Goal: Information Seeking & Learning: Learn about a topic

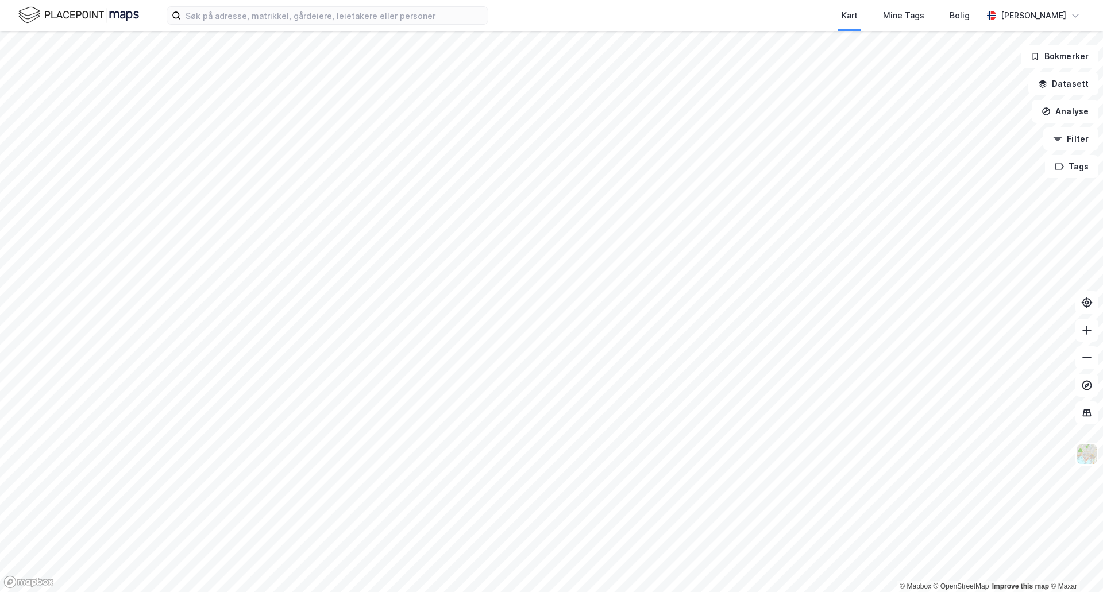
click at [173, 592] on html "Kart Mine Tags Bolig [PERSON_NAME] © Mapbox © OpenStreetMap Improve this map © …" at bounding box center [551, 296] width 1103 height 592
click at [277, 592] on html "Kart Mine Tags Bolig [PERSON_NAME] © Mapbox © OpenStreetMap Improve this map © …" at bounding box center [551, 296] width 1103 height 592
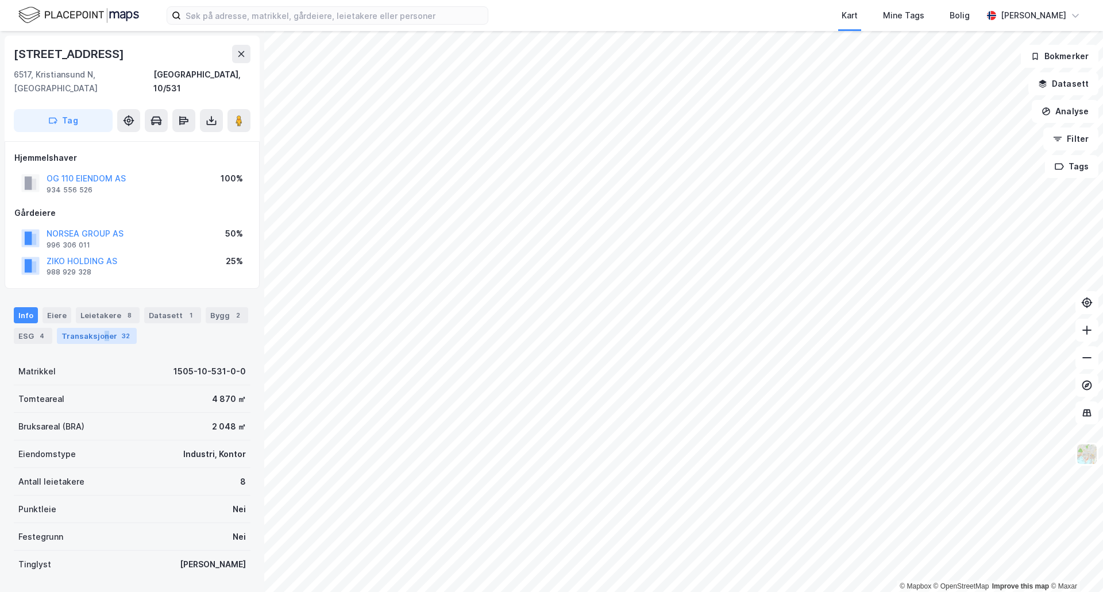
click at [103, 328] on div "Transaksjoner 32" at bounding box center [97, 336] width 80 height 16
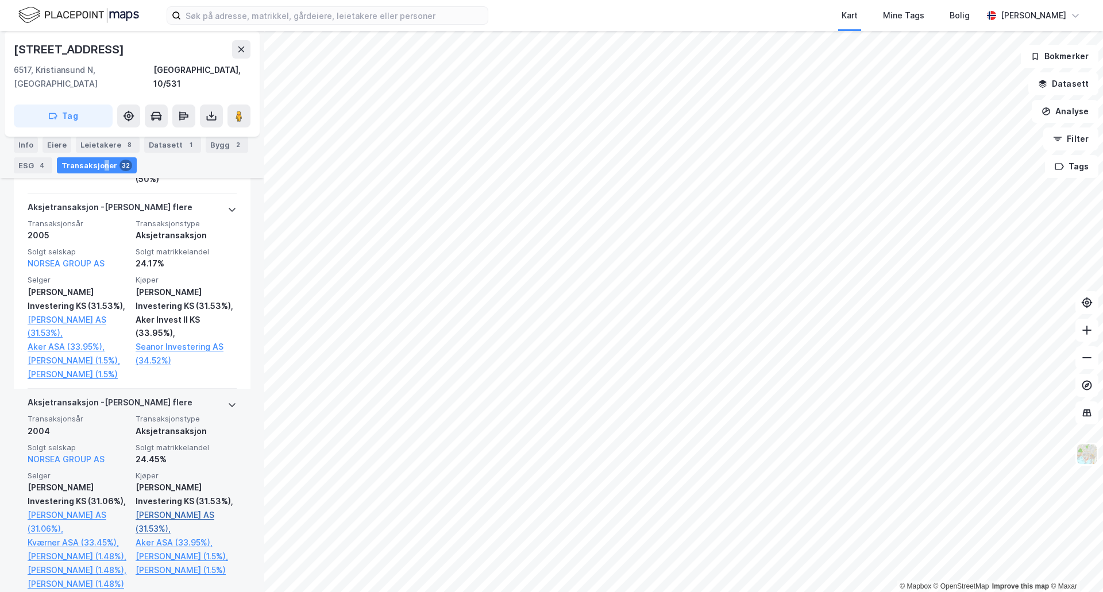
scroll to position [6003, 0]
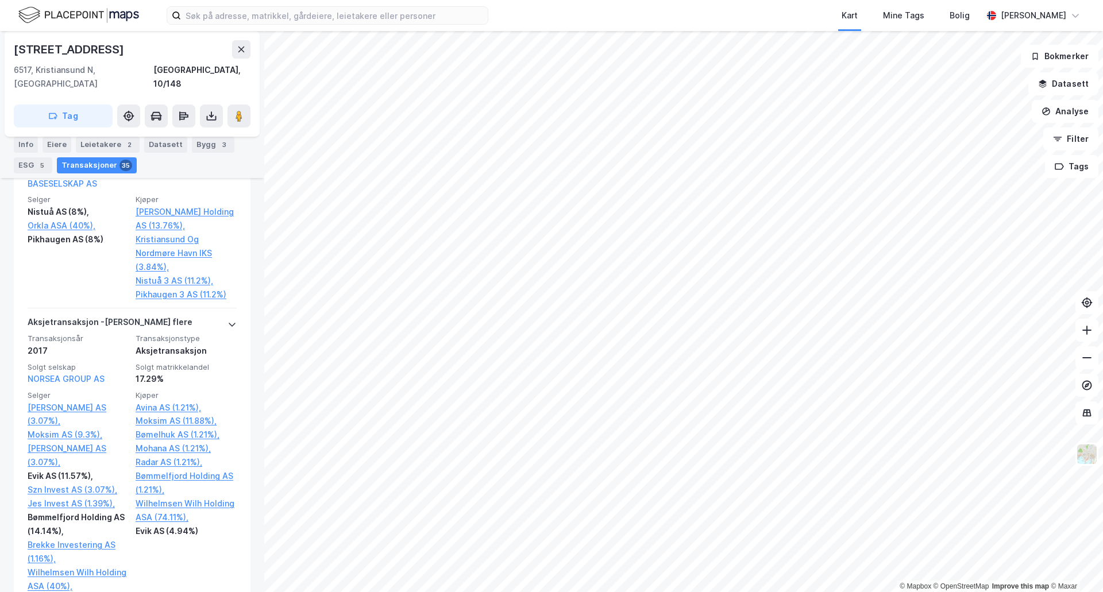
scroll to position [2011, 0]
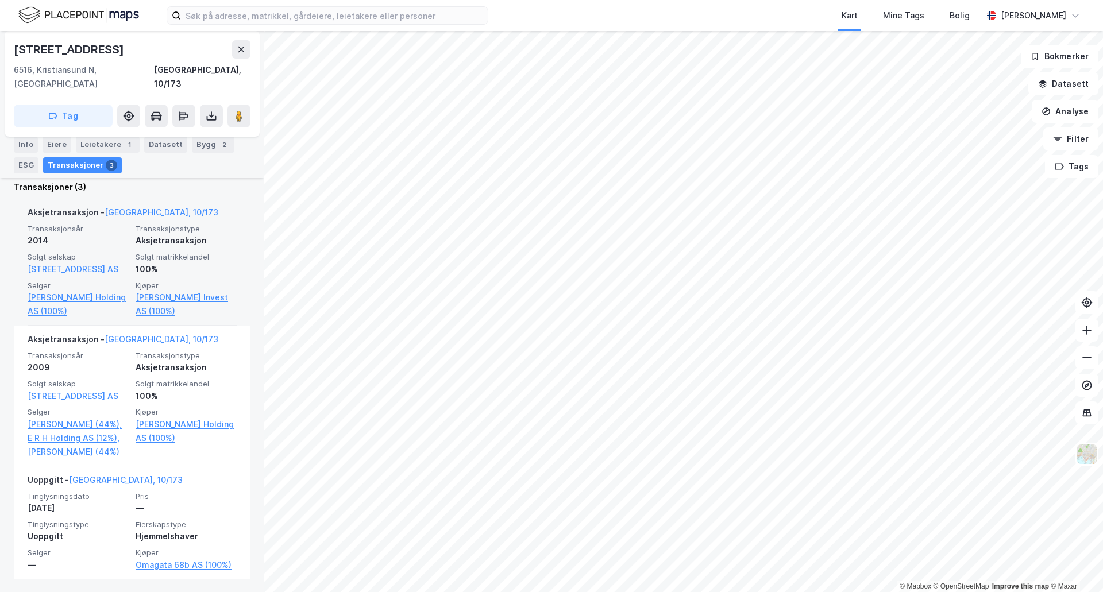
scroll to position [334, 0]
click at [184, 290] on link "[PERSON_NAME] Invest AS (100%)" at bounding box center [186, 304] width 101 height 28
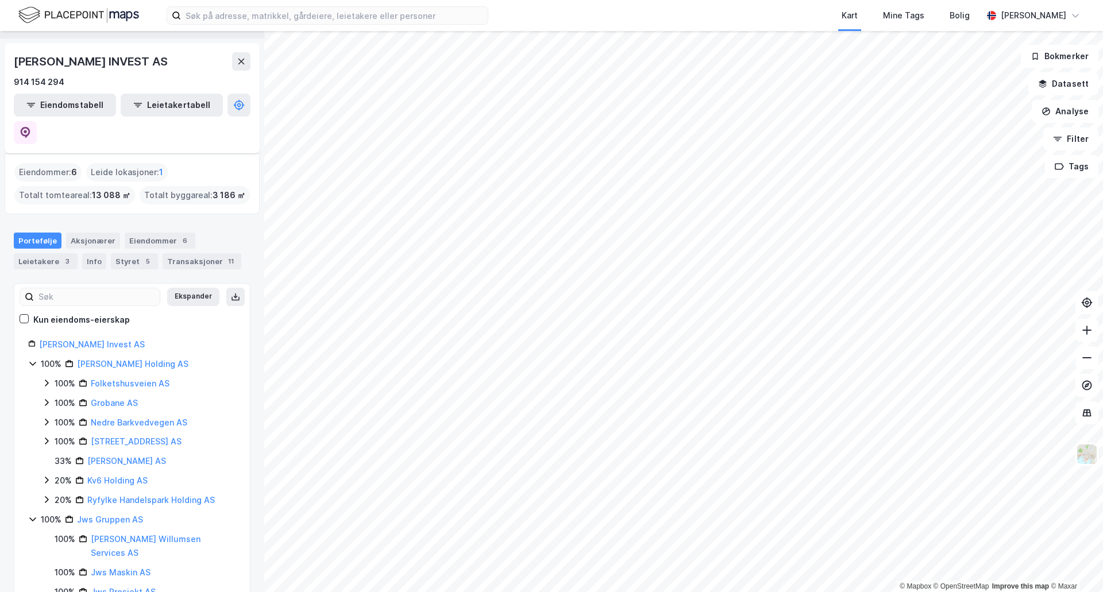
scroll to position [43, 0]
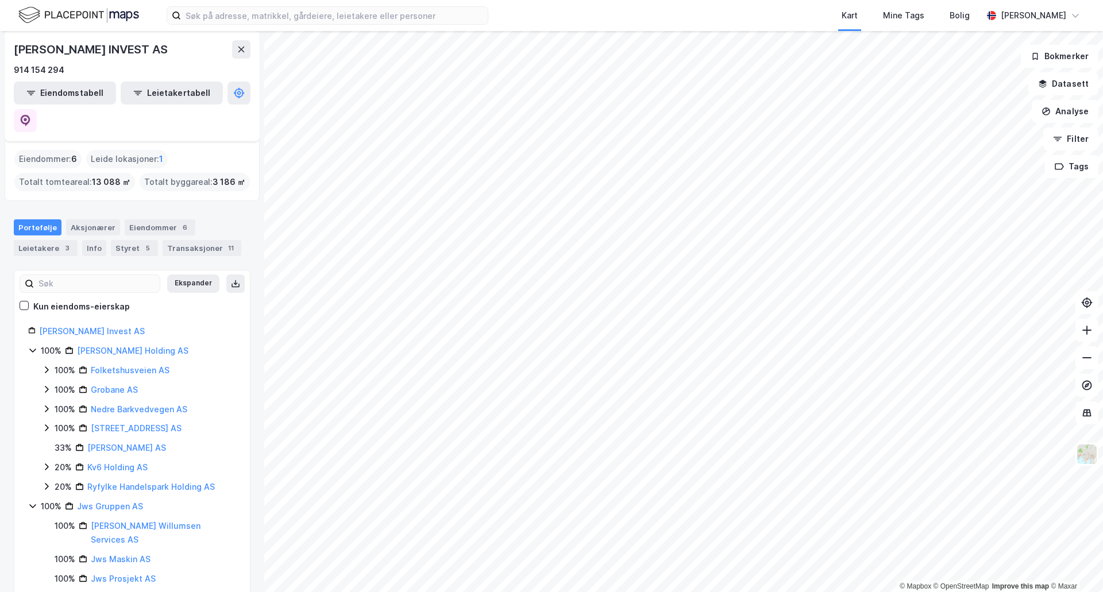
click at [182, 592] on link "Kristiansund Industriservice AS" at bounding box center [153, 599] width 125 height 10
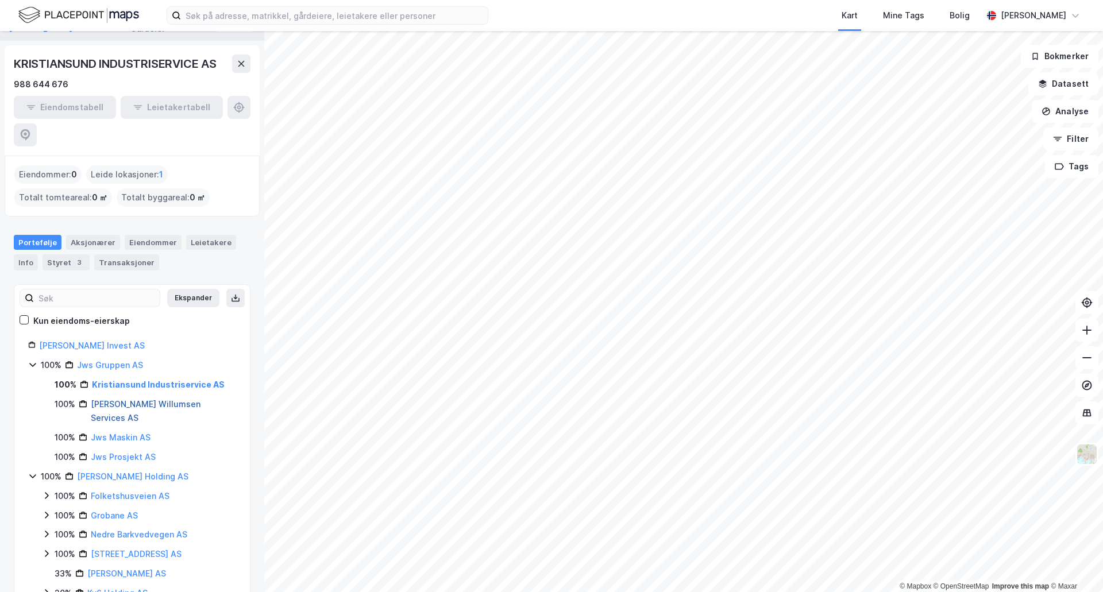
scroll to position [41, 0]
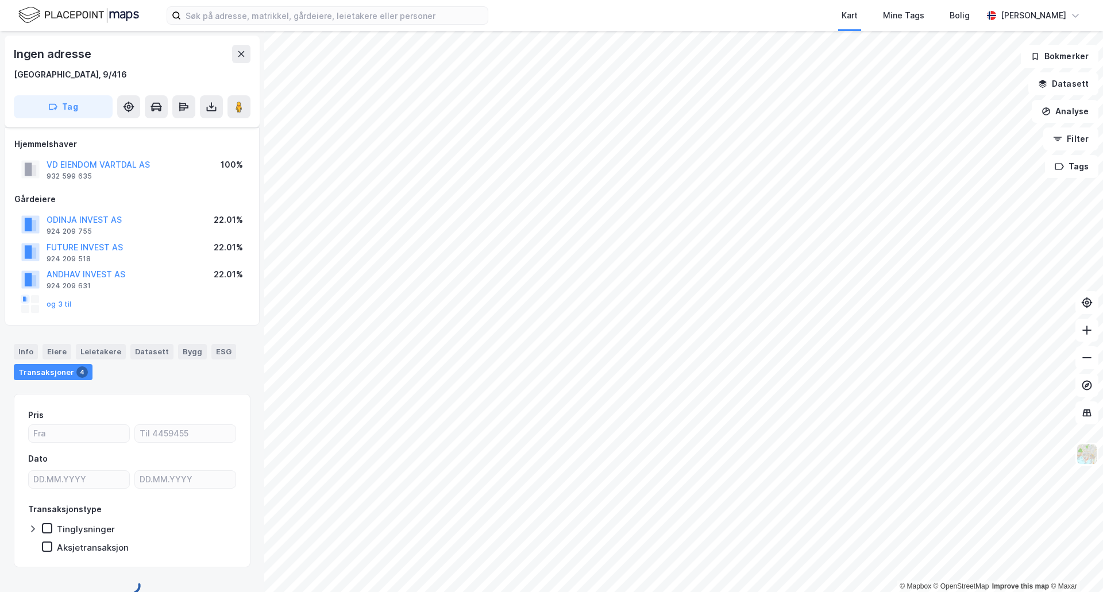
scroll to position [17, 0]
